Goal: Transaction & Acquisition: Book appointment/travel/reservation

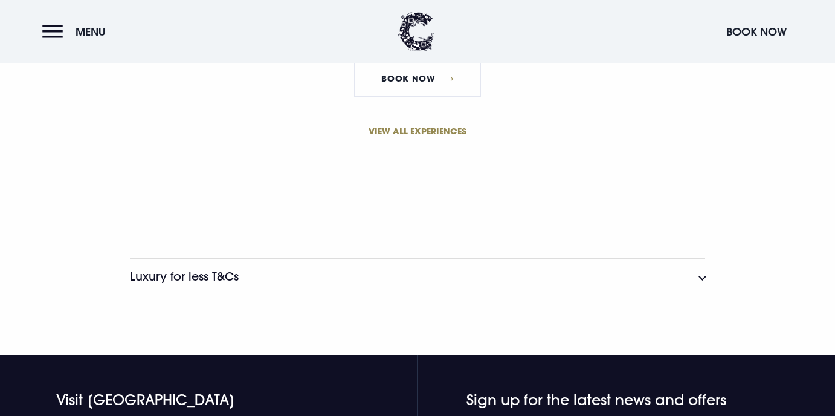
scroll to position [1095, 0]
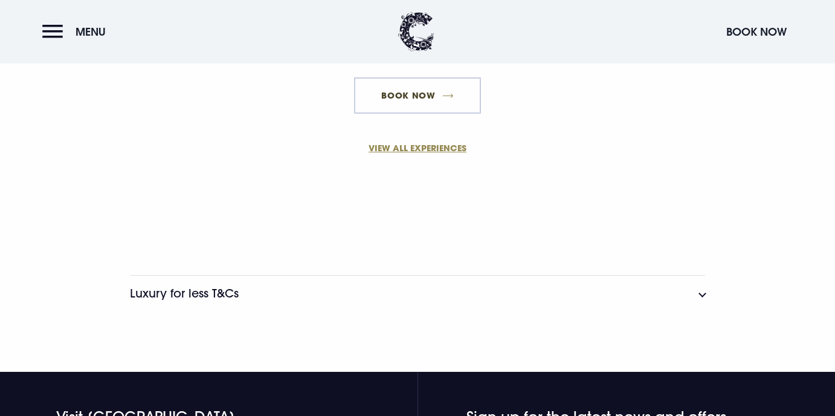
click at [423, 100] on link "Book Now" at bounding box center [417, 95] width 127 height 36
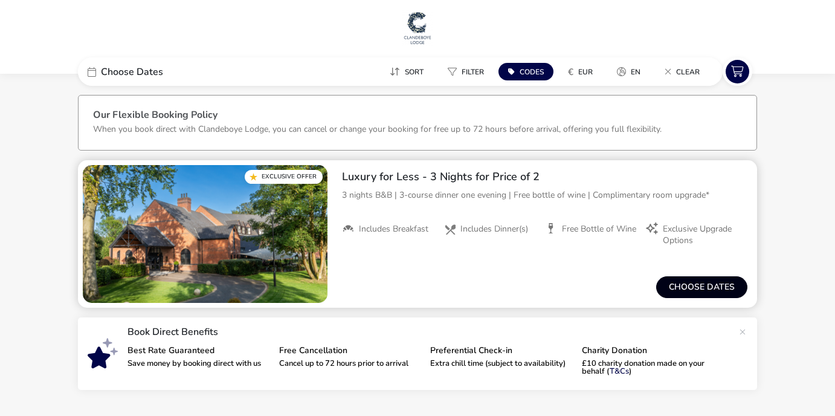
click at [684, 290] on button "Choose dates" at bounding box center [702, 287] width 91 height 22
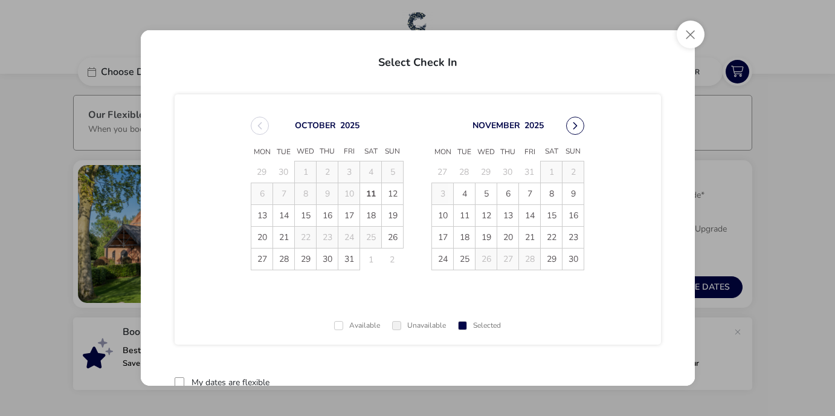
click at [569, 122] on button "Next Month" at bounding box center [575, 126] width 18 height 18
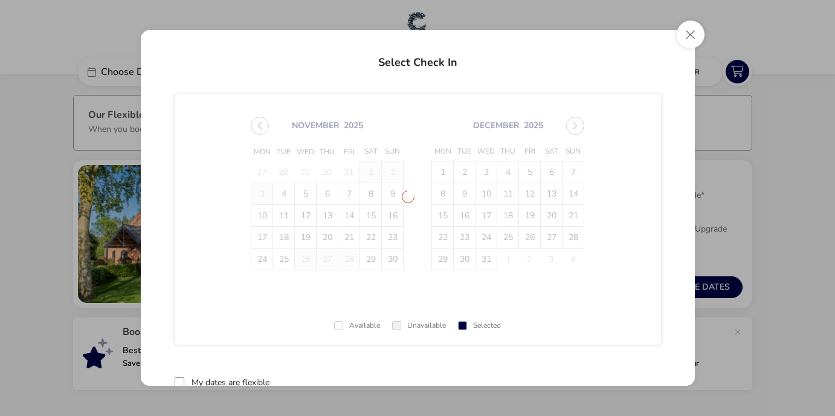
click at [569, 122] on span "November 2025 Mon Tue Wed Thu Fri Sat Sun 27 28 29 30 31 1 2 3 4 5 6 7 8 9 10 1…" at bounding box center [417, 193] width 355 height 183
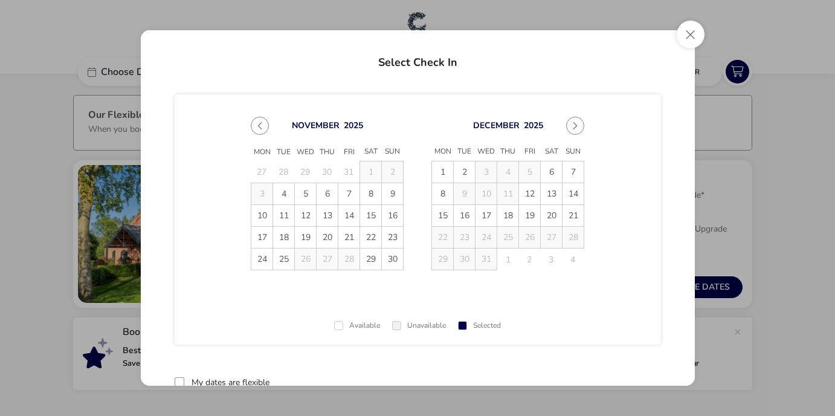
click at [569, 122] on button "Next Month" at bounding box center [575, 126] width 18 height 18
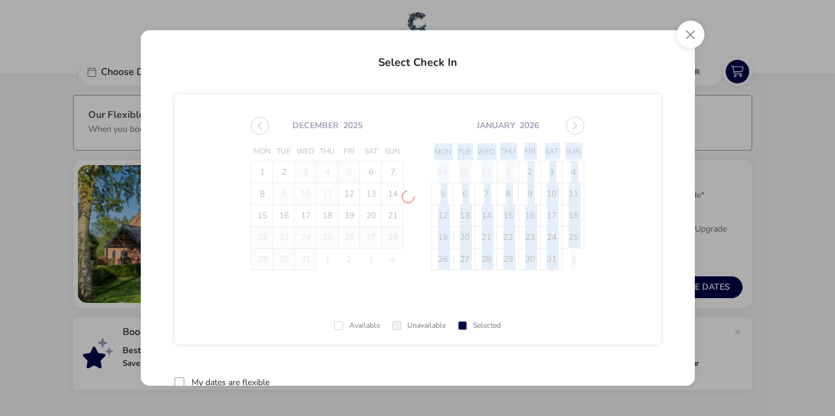
click at [569, 122] on span "December 2025 Mon Tue Wed Thu Fri Sat Sun 1 2 3 4 5 6 7 8 9 10 11 12 13 14 15 1…" at bounding box center [417, 193] width 355 height 183
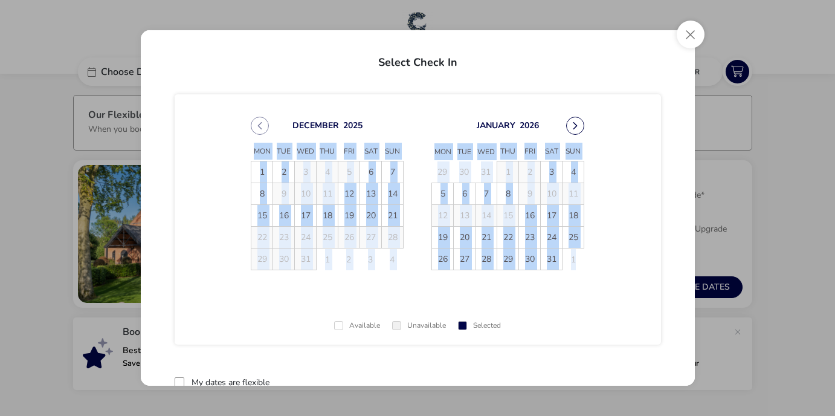
click at [566, 126] on button "Next Month" at bounding box center [575, 126] width 18 height 18
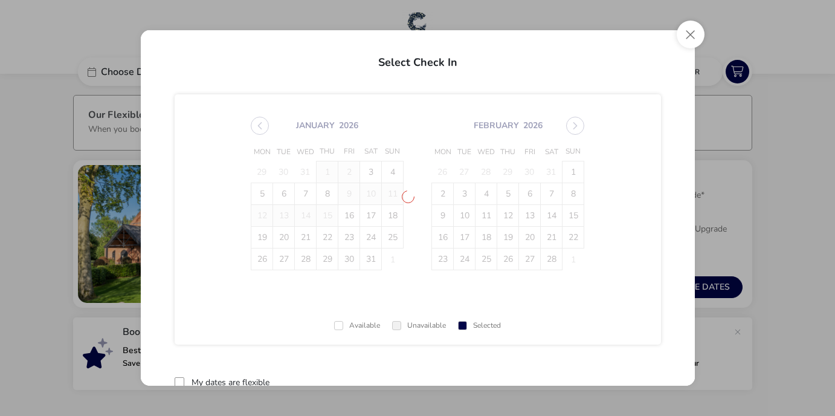
click at [565, 126] on span "January 2026 Mon Tue Wed Thu Fri Sat Sun 29 30 31 1 2 3 4 5 6 7 8 9 10 11 12 13…" at bounding box center [417, 193] width 355 height 183
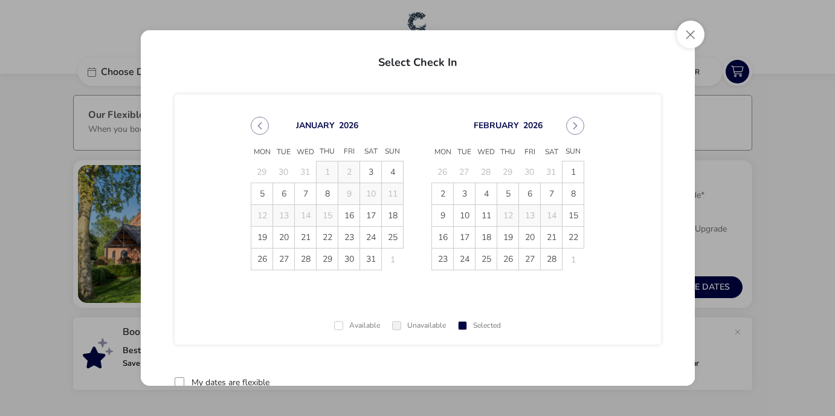
click at [566, 126] on button "Next Month" at bounding box center [575, 126] width 18 height 18
click at [571, 126] on icon "Next Month" at bounding box center [575, 126] width 8 height 8
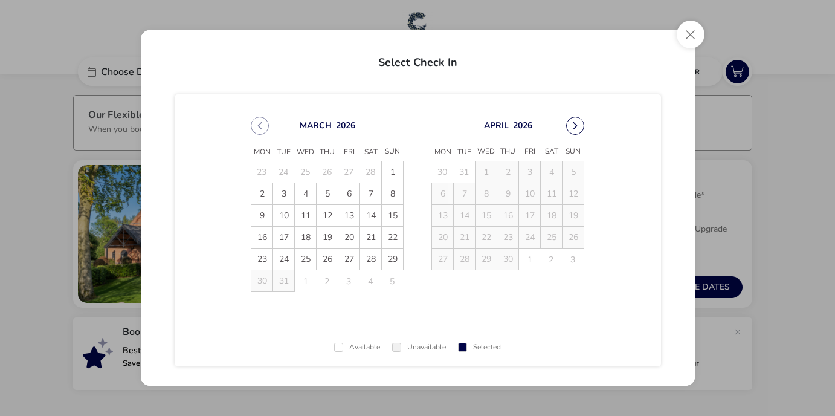
click at [566, 126] on button "Next Month" at bounding box center [575, 126] width 18 height 18
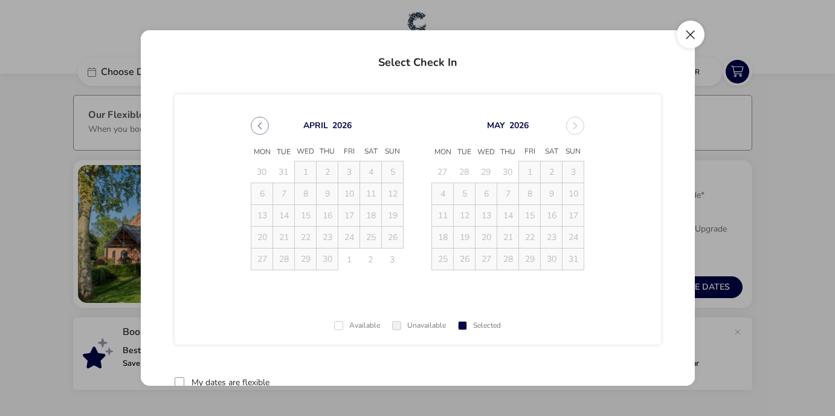
click at [690, 43] on button "Close" at bounding box center [691, 35] width 28 height 28
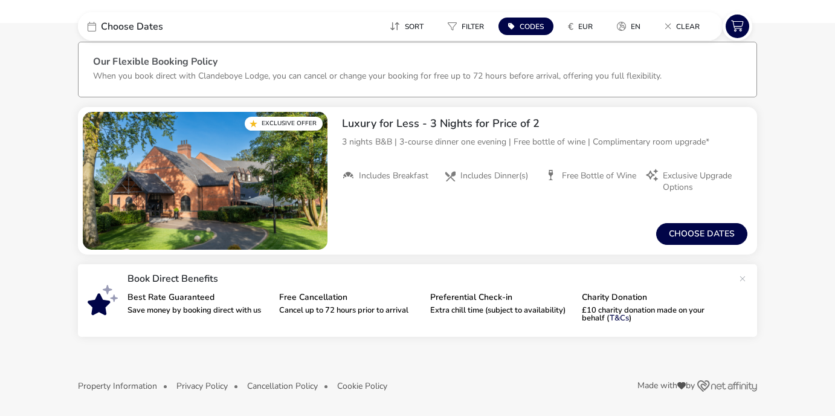
scroll to position [53, 0]
